Goal: Book appointment/travel/reservation

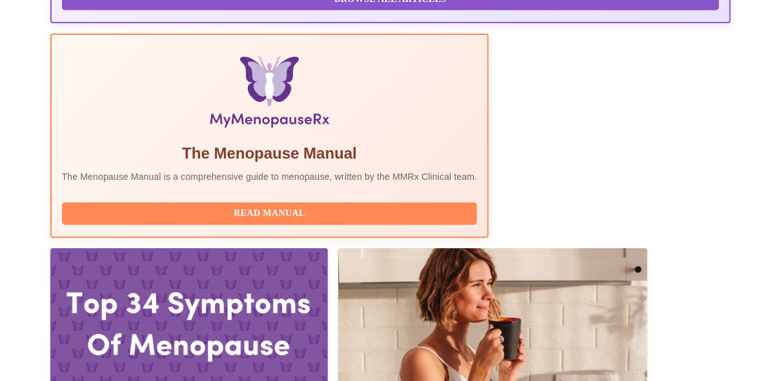
scroll to position [398, 0]
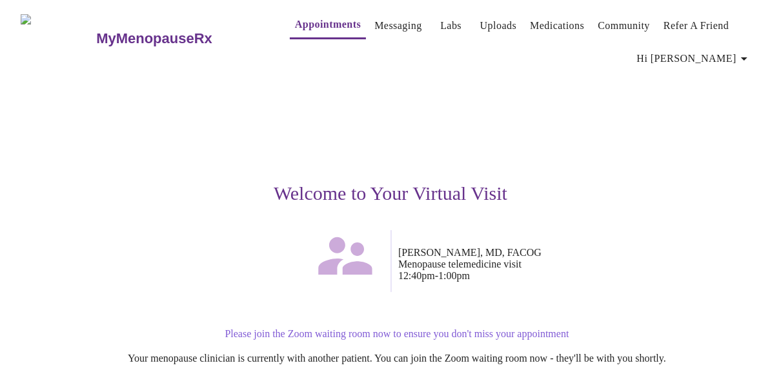
drag, startPoint x: 779, startPoint y: 94, endPoint x: 782, endPoint y: 163, distance: 69.1
click at [780, 163] on html "MyMenopauseRx Appointments Messaging Labs Uploads Medications Community Refer a…" at bounding box center [390, 269] width 781 height 538
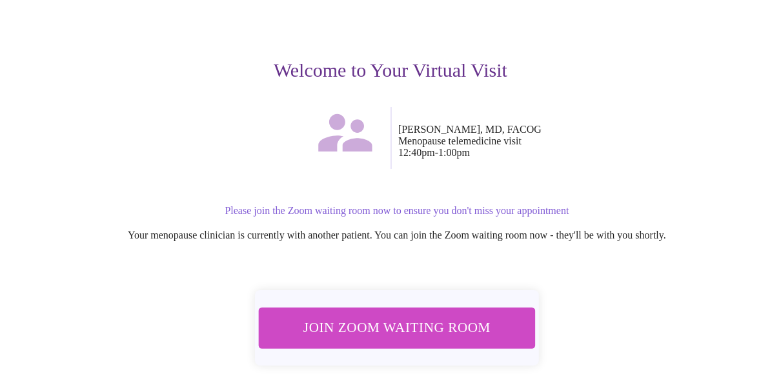
scroll to position [124, 0]
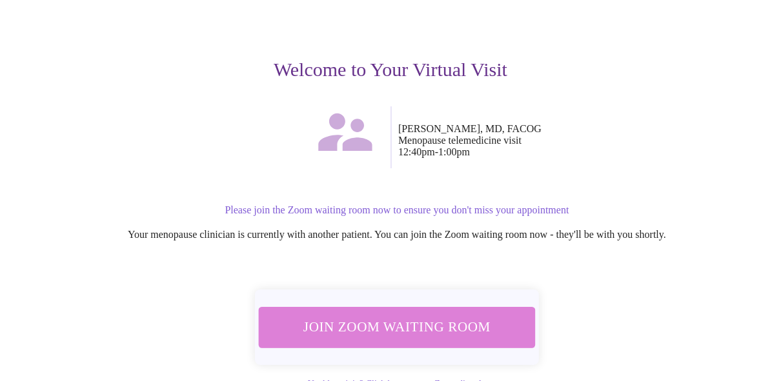
click at [459, 319] on span "Join Zoom Waiting Room" at bounding box center [396, 327] width 243 height 24
click at [379, 319] on span "Join Zoom Waiting Room" at bounding box center [396, 327] width 243 height 24
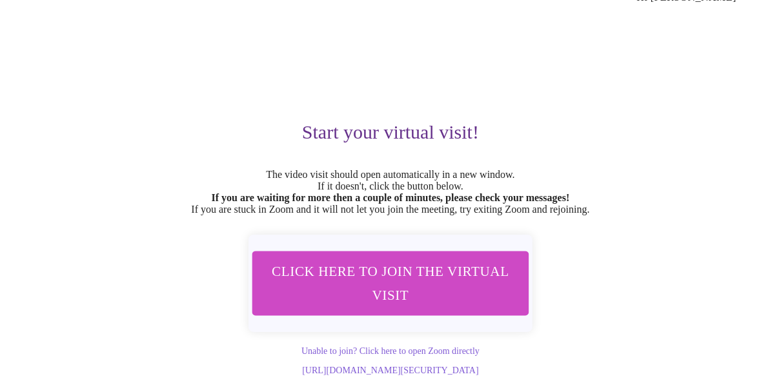
scroll to position [0, 0]
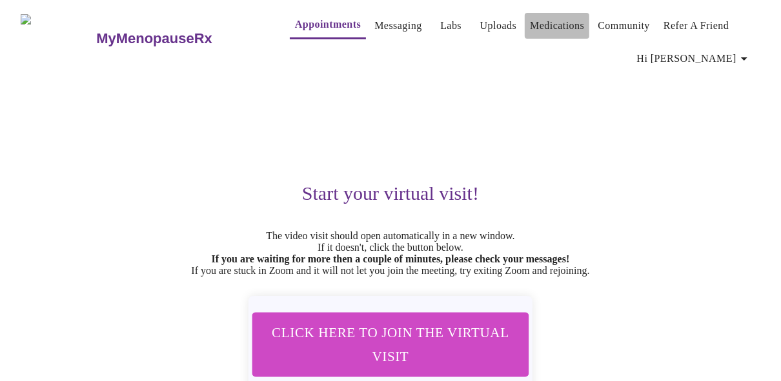
click at [530, 17] on link "Medications" at bounding box center [557, 26] width 54 height 18
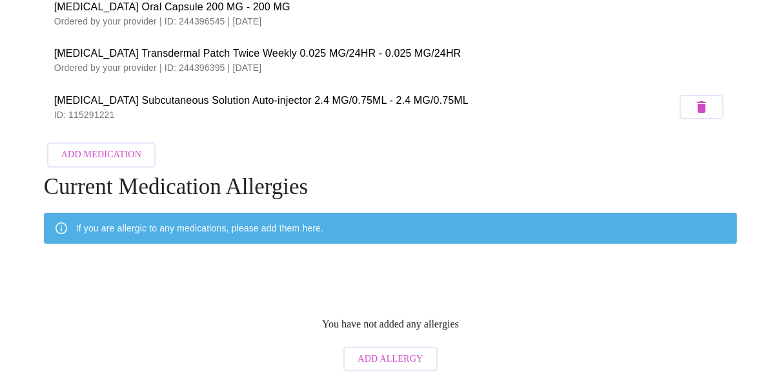
scroll to position [39, 0]
